Goal: Information Seeking & Learning: Learn about a topic

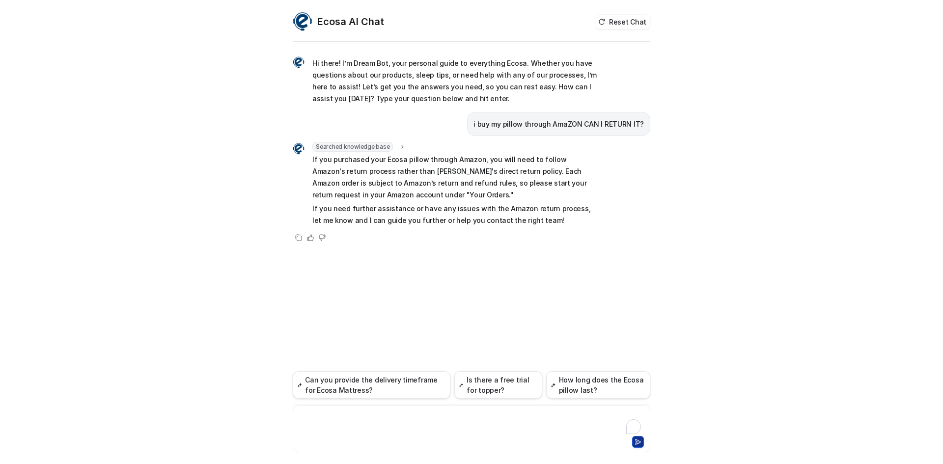
click at [362, 421] on div at bounding box center [471, 423] width 353 height 23
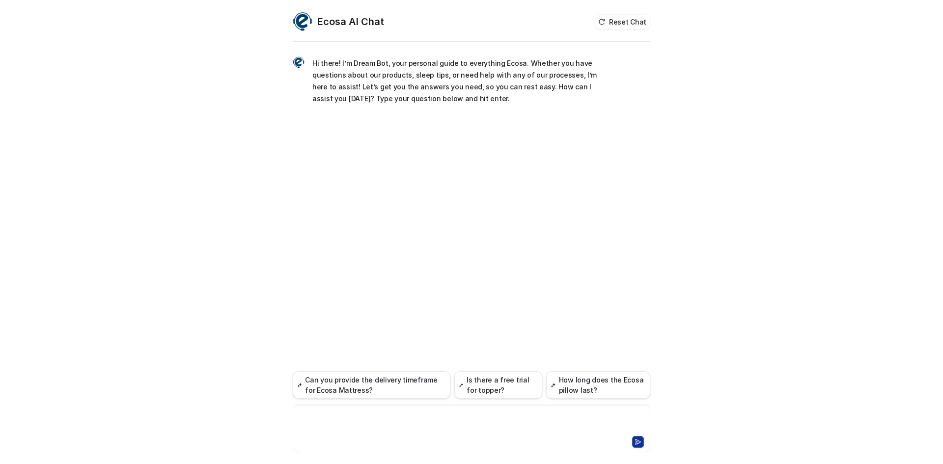
click at [385, 416] on div at bounding box center [471, 423] width 353 height 23
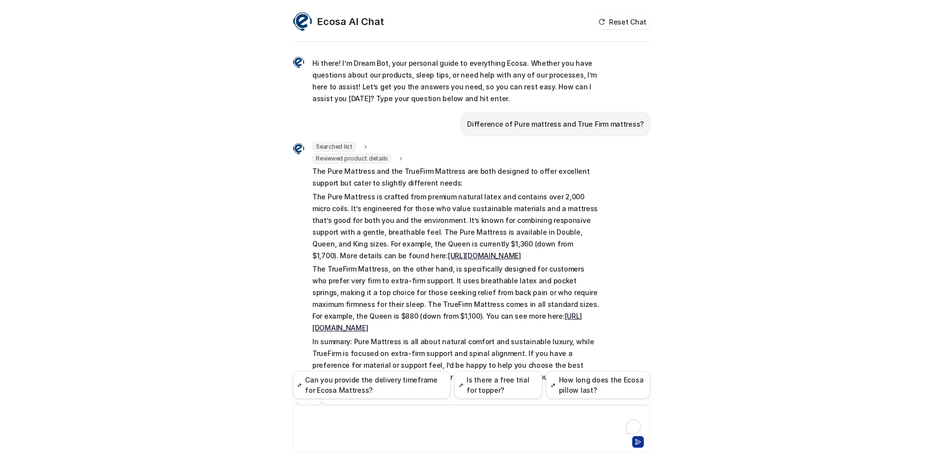
scroll to position [21, 0]
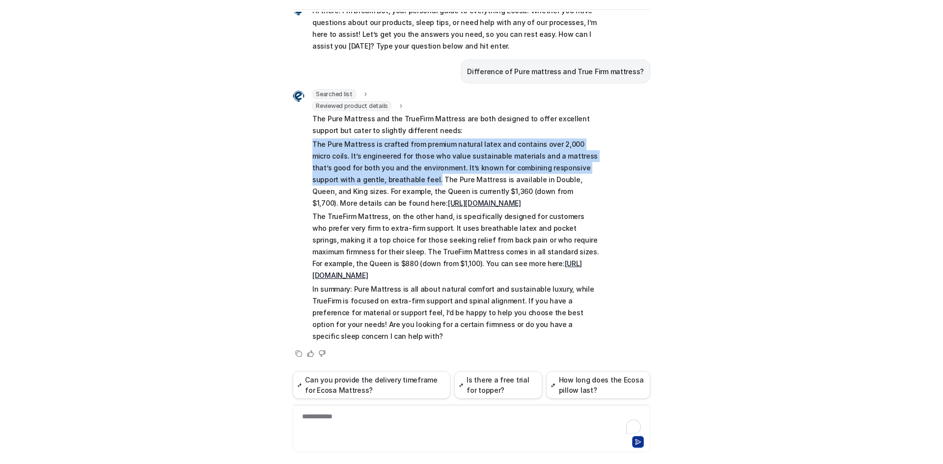
drag, startPoint x: 304, startPoint y: 144, endPoint x: 382, endPoint y: 176, distance: 84.4
click at [382, 176] on div "Searched list url : "[URL][DOMAIN_NAME]" required_fields : [ "id", "title" ] Re…" at bounding box center [446, 216] width 307 height 255
copy p "The Pure Mattress is crafted from premium natural latex and contains over 2,000…"
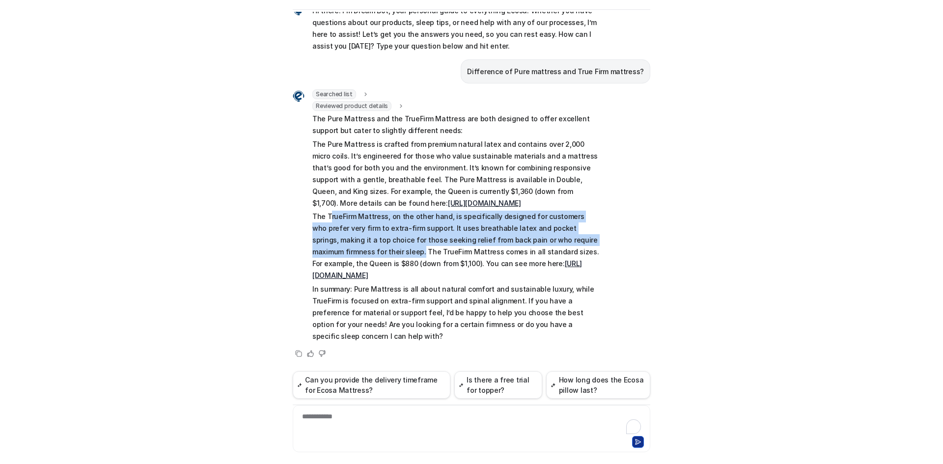
drag, startPoint x: 325, startPoint y: 216, endPoint x: 343, endPoint y: 251, distance: 40.0
click at [343, 251] on p "The TrueFirm Mattress, on the other hand, is specifically designed for customer…" at bounding box center [456, 246] width 287 height 71
copy p "rueFirm Mattress, on the other hand, is specifically designed for customers who…"
